Goal: Task Accomplishment & Management: Use online tool/utility

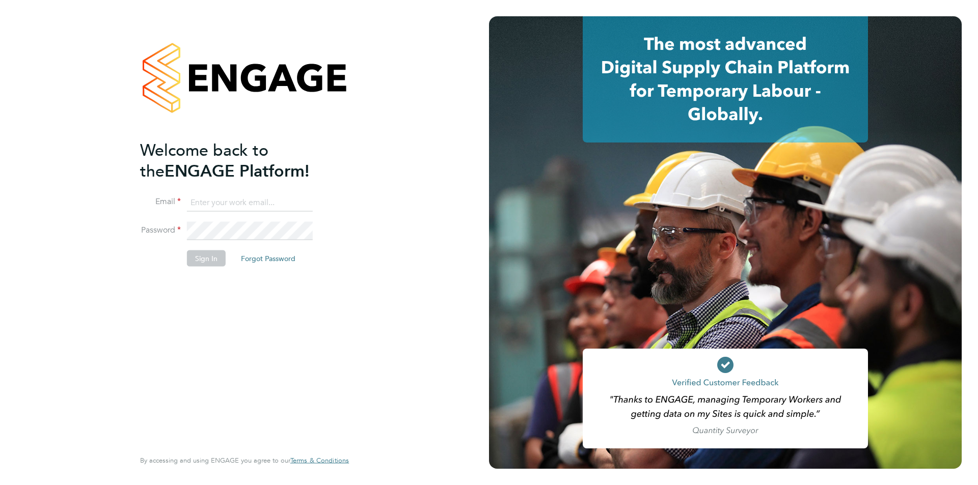
type input "henry.robinson@danielowen.co.uk"
click at [195, 257] on button "Sign In" at bounding box center [206, 259] width 39 height 16
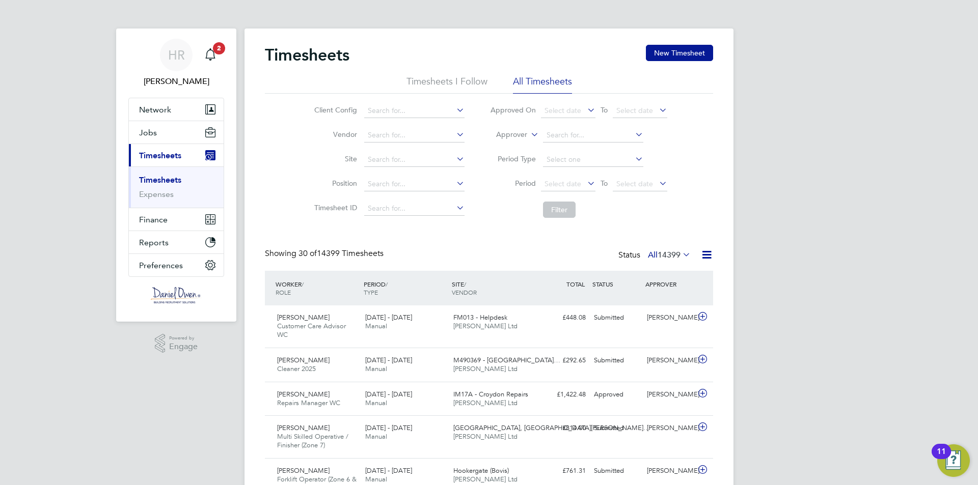
click at [402, 173] on li "Position" at bounding box center [387, 184] width 179 height 24
click at [397, 159] on input at bounding box center [414, 160] width 100 height 14
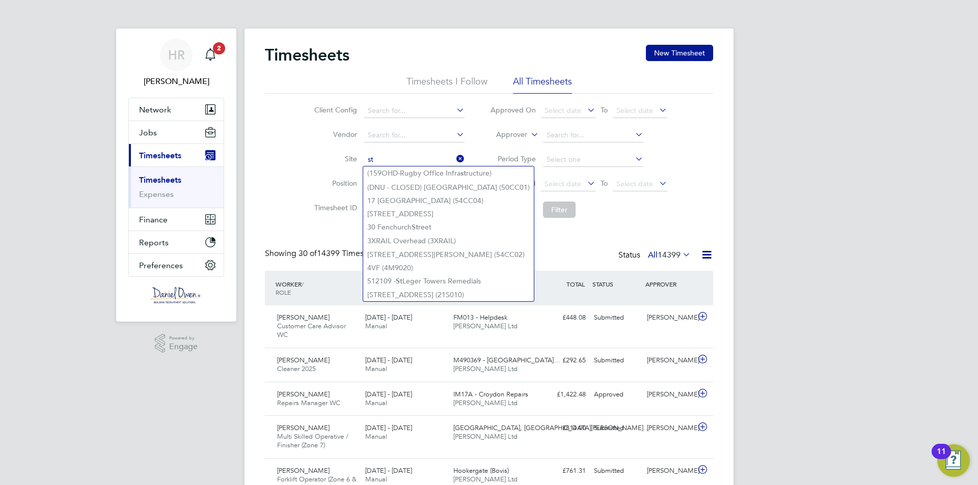
type input "s"
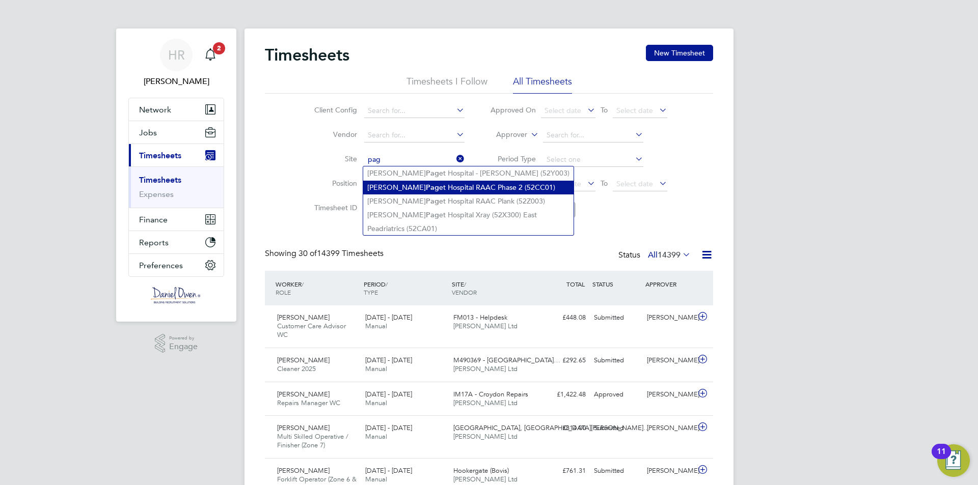
click at [415, 188] on li "[PERSON_NAME] et Hospital RAAC Phase 2 (52CC01)" at bounding box center [468, 188] width 210 height 14
type input "[PERSON_NAME] Hospital RAAC Phase 2 (52CC01)"
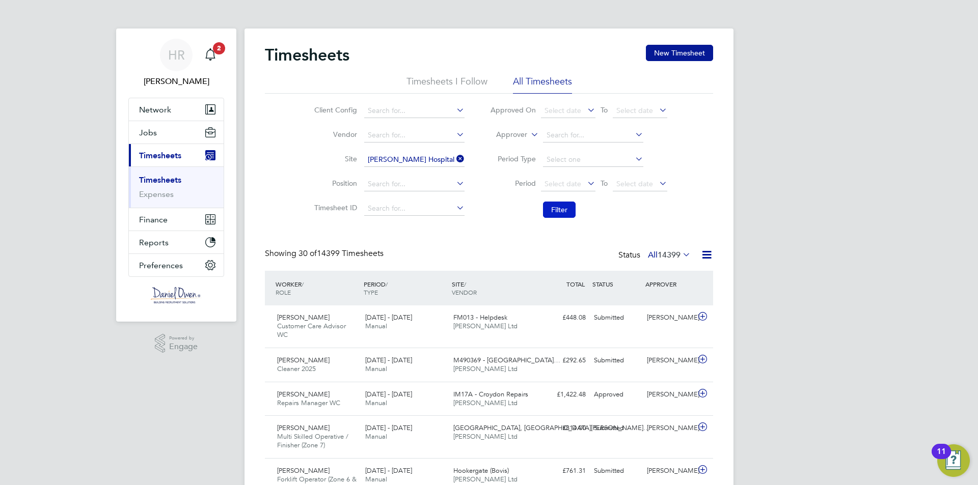
click at [569, 210] on button "Filter" at bounding box center [559, 210] width 33 height 16
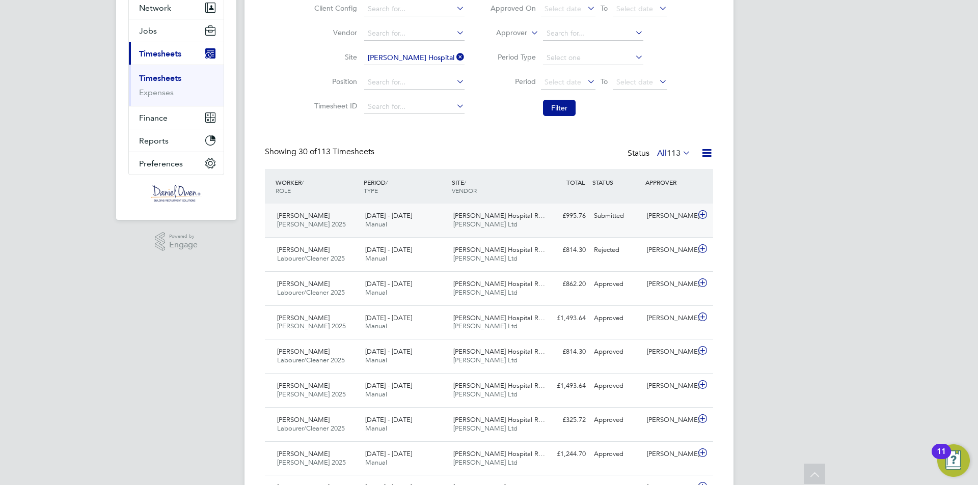
click at [356, 222] on div "[PERSON_NAME] 2025 [DATE] - [DATE]" at bounding box center [317, 220] width 88 height 25
